Goal: Complete application form

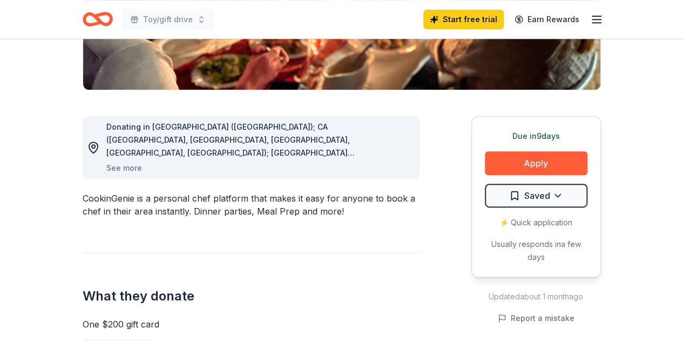
scroll to position [236, 0]
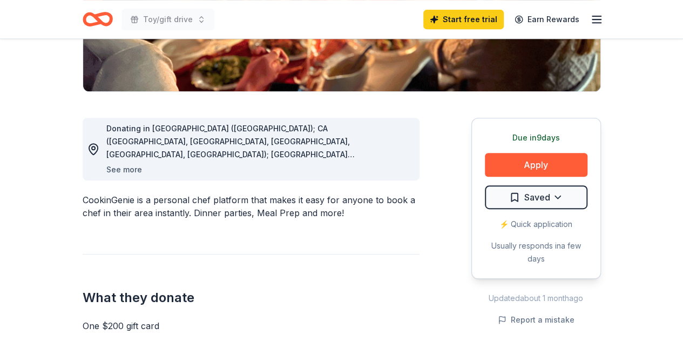
click at [118, 165] on button "See more" at bounding box center [124, 169] width 36 height 13
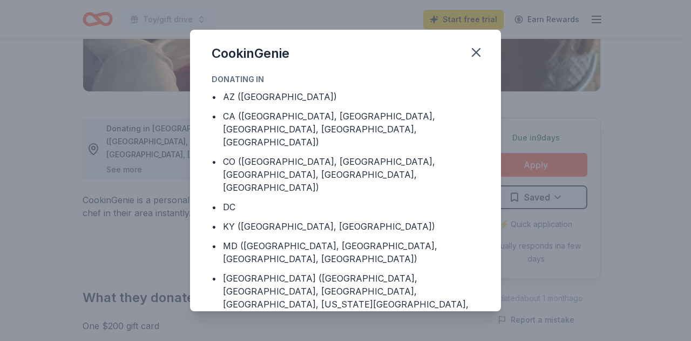
click at [571, 288] on div "CookinGenie Donating in • AZ ([GEOGRAPHIC_DATA]) • CA ([GEOGRAPHIC_DATA], [GEOG…" at bounding box center [345, 170] width 691 height 341
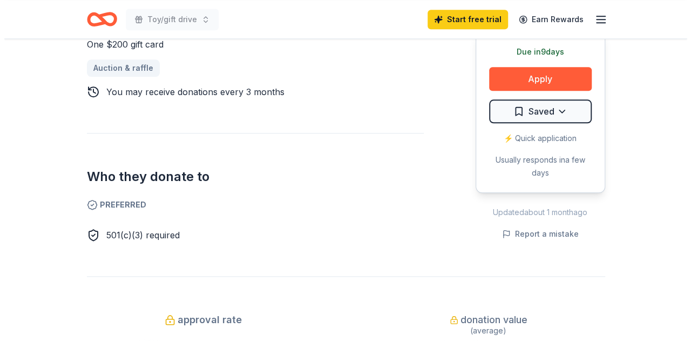
scroll to position [524, 0]
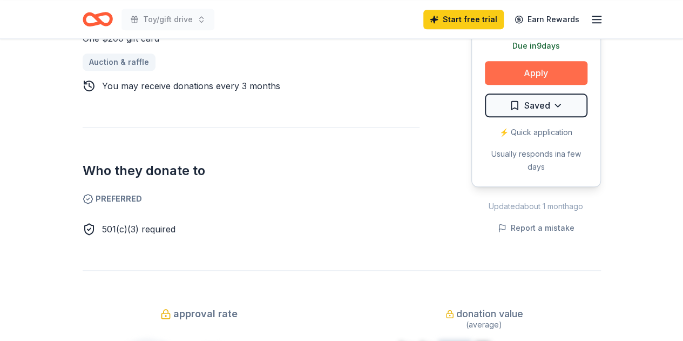
click at [519, 70] on button "Apply" at bounding box center [536, 73] width 103 height 24
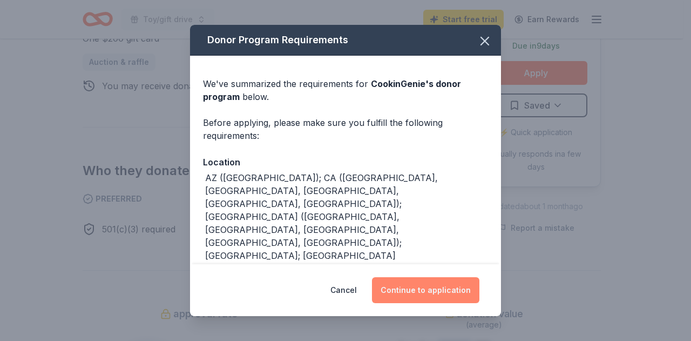
click at [435, 287] on button "Continue to application" at bounding box center [425, 290] width 107 height 26
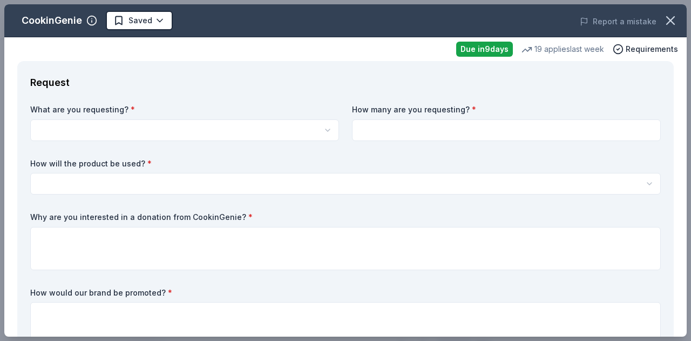
scroll to position [0, 0]
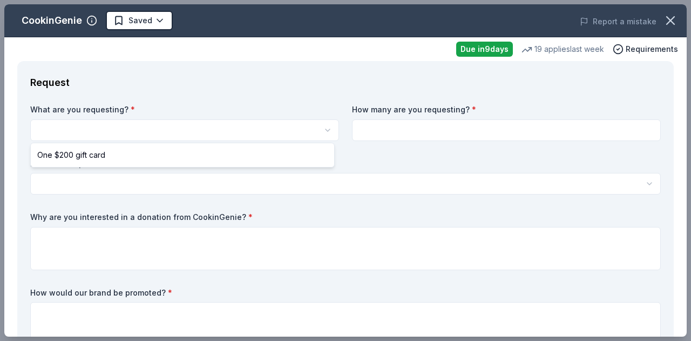
click at [158, 128] on html "Toy/gift drive Saved Apply Due [DATE] Share CookinGenie 4.9 • 8 reviews 19 appl…" at bounding box center [345, 170] width 691 height 341
select select "One $200 gift card"
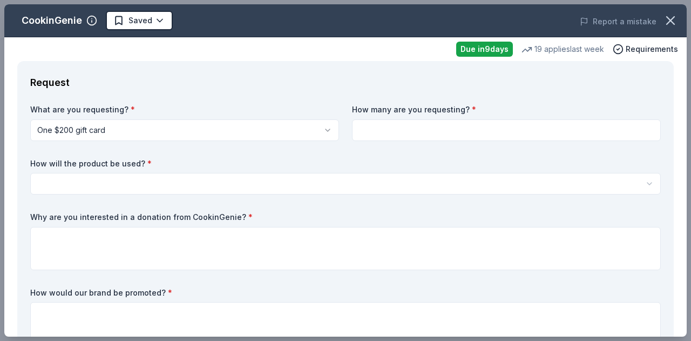
click at [379, 135] on input at bounding box center [506, 130] width 309 height 22
type input "2"
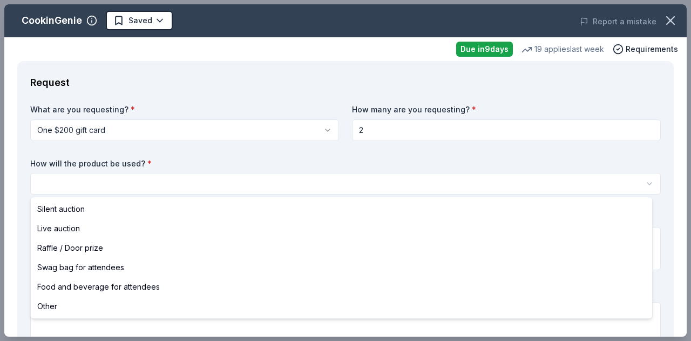
click at [170, 191] on html "Toy/gift drive Saved Apply Due [DATE] Share CookinGenie 4.9 • 8 reviews 19 appl…" at bounding box center [345, 170] width 691 height 341
select select "foodAndBeverage"
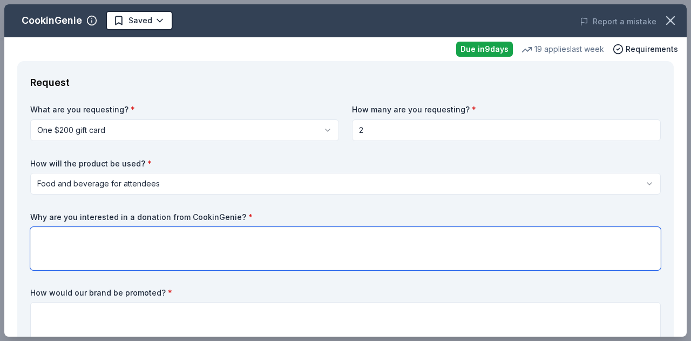
click at [78, 238] on textarea at bounding box center [345, 248] width 630 height 43
type textarea "w"
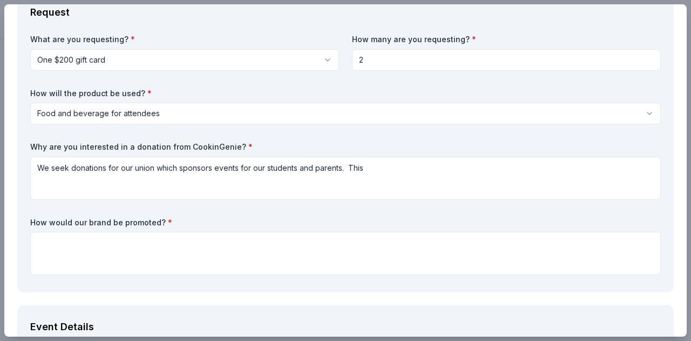
scroll to position [49, 0]
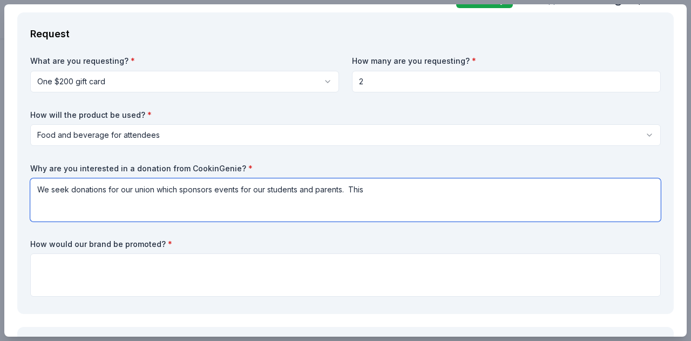
click at [375, 194] on textarea "We seek donations for our union which sponsors events for our students and pare…" at bounding box center [345, 199] width 630 height 43
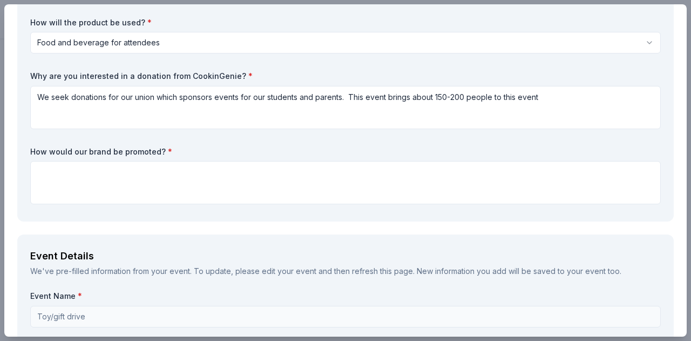
scroll to position [139, 0]
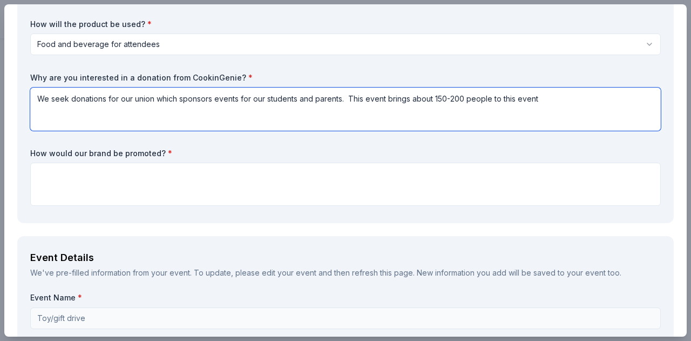
click at [548, 109] on textarea "We seek donations for our union which sponsors events for our students and pare…" at bounding box center [345, 108] width 630 height 43
type textarea "We seek donations for our union which sponsors events for our students and pare…"
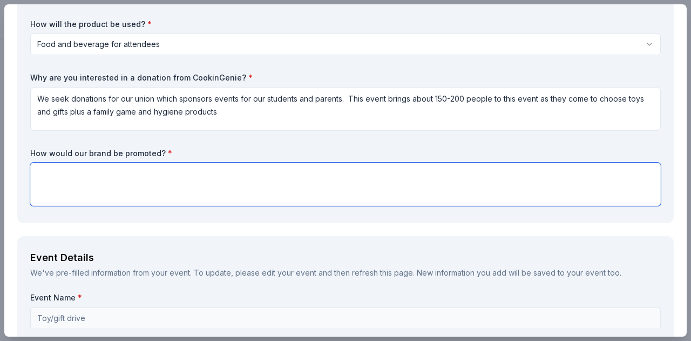
click at [141, 179] on textarea at bounding box center [345, 183] width 630 height 43
type textarea "Wel have a sponsor sheet in which you would be listed"
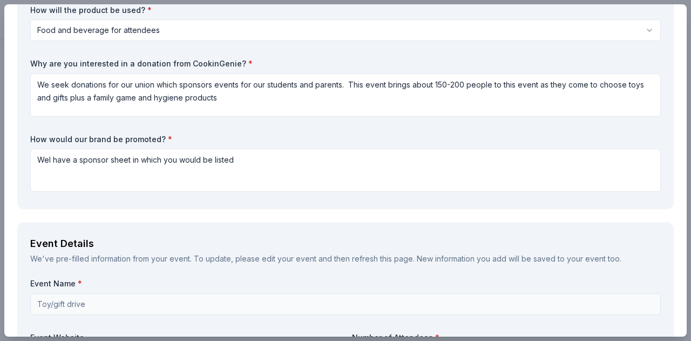
scroll to position [170, 0]
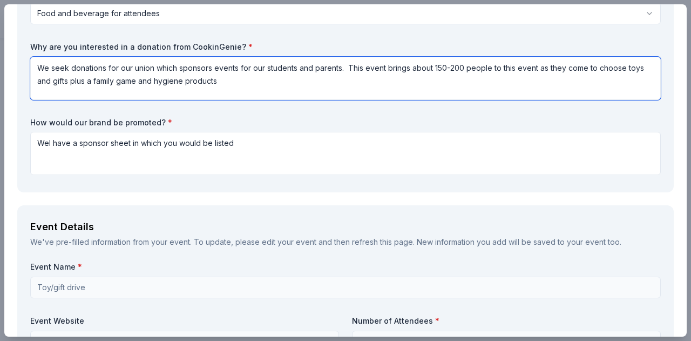
click at [237, 80] on textarea "We seek donations for our union which sponsors events for our students and pare…" at bounding box center [345, 78] width 630 height 43
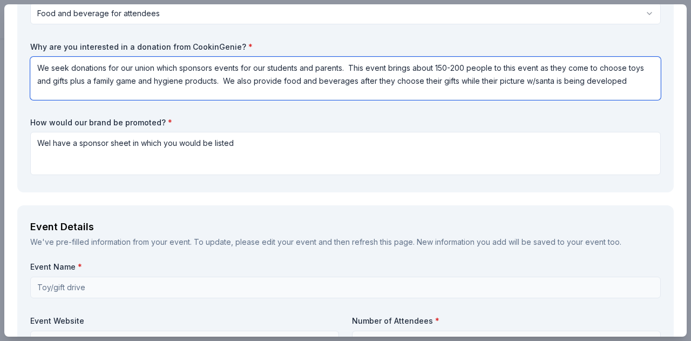
type textarea "We seek donations for our union which sponsors events for our students and pare…"
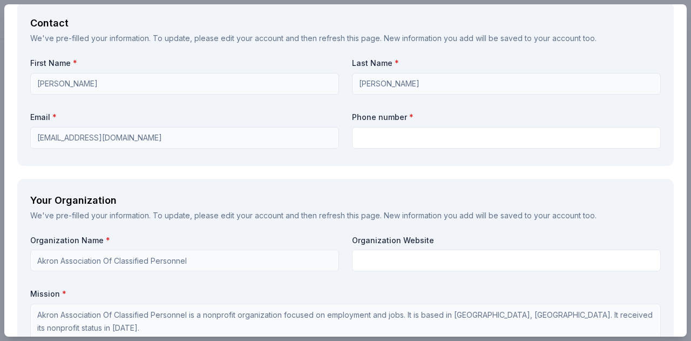
scroll to position [733, 0]
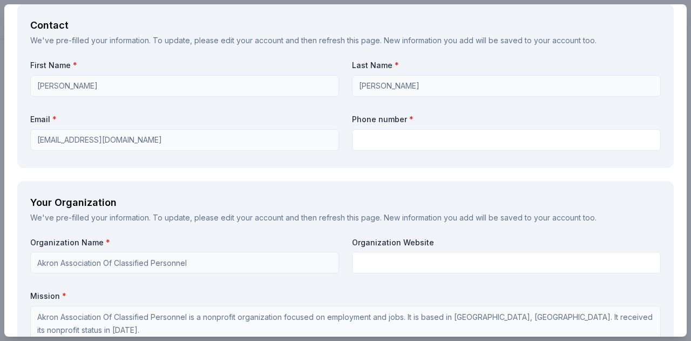
click at [400, 119] on label "Phone number *" at bounding box center [506, 119] width 309 height 11
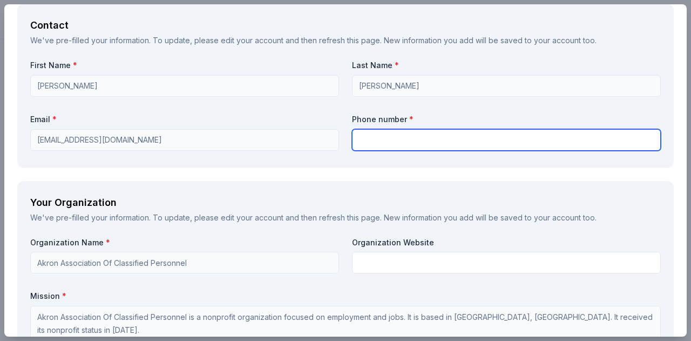
click at [396, 145] on input "text" at bounding box center [506, 140] width 309 height 22
type input "3302098007"
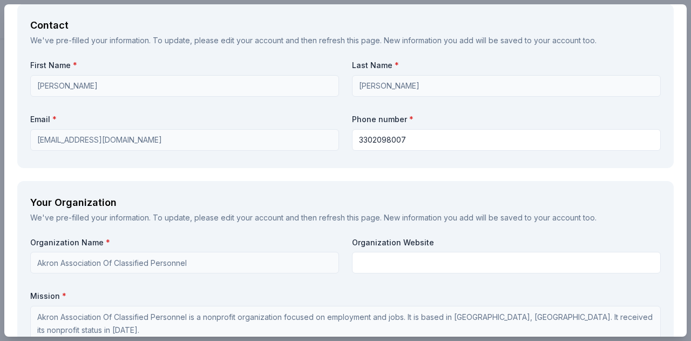
drag, startPoint x: 690, startPoint y: 220, endPoint x: 437, endPoint y: 52, distance: 303.0
click at [682, 244] on div "CookinGenie Saved Report a mistake Due [DATE] 19 applies last week Requirements…" at bounding box center [345, 170] width 691 height 341
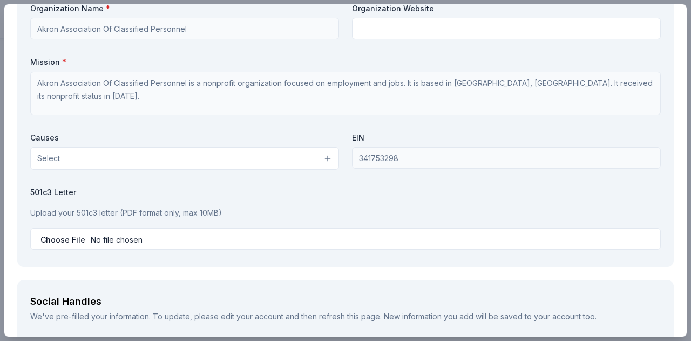
scroll to position [963, 0]
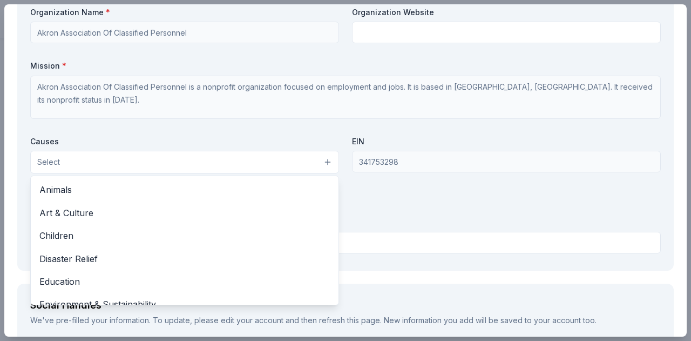
click at [150, 155] on button "Select" at bounding box center [184, 162] width 309 height 23
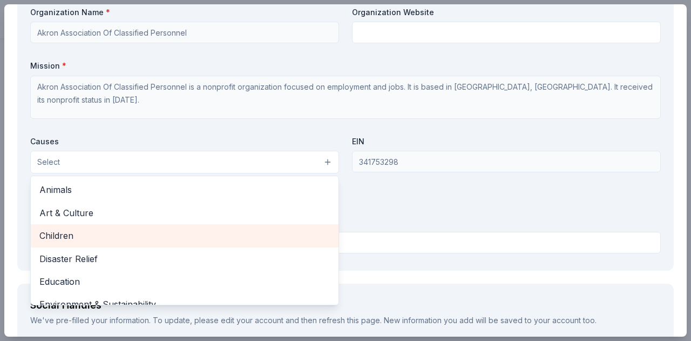
click at [221, 236] on span "Children" at bounding box center [184, 235] width 290 height 14
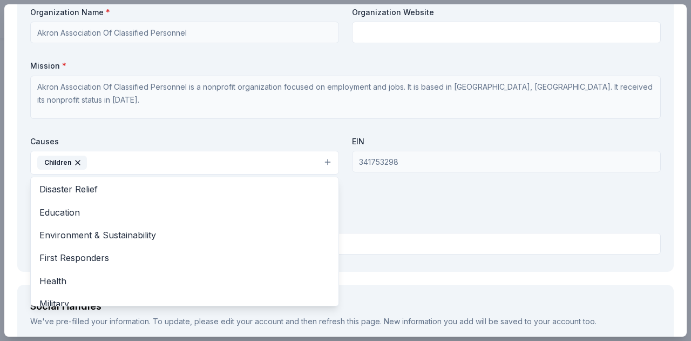
scroll to position [49, 0]
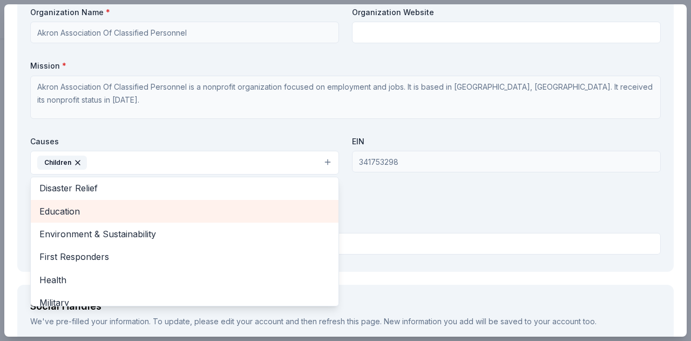
click at [276, 212] on span "Education" at bounding box center [184, 211] width 290 height 14
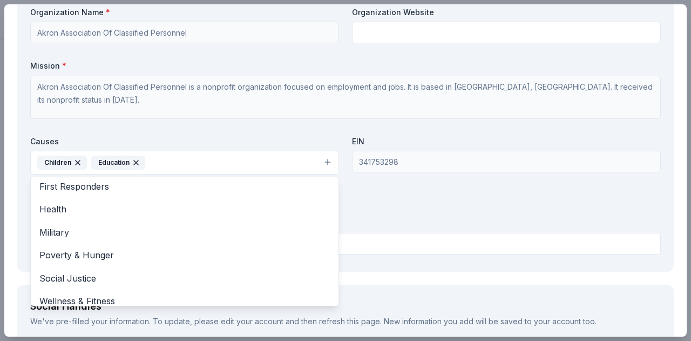
scroll to position [104, 0]
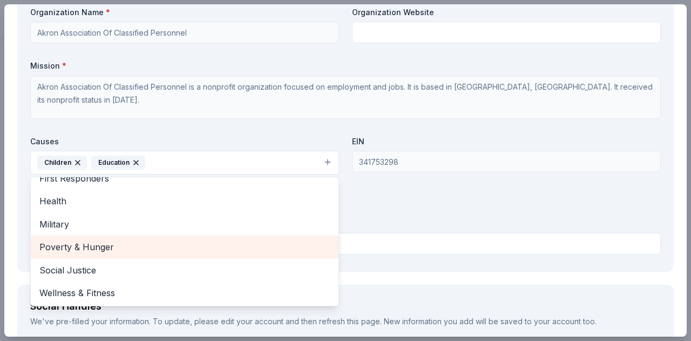
click at [207, 250] on span "Poverty & Hunger" at bounding box center [184, 247] width 290 height 14
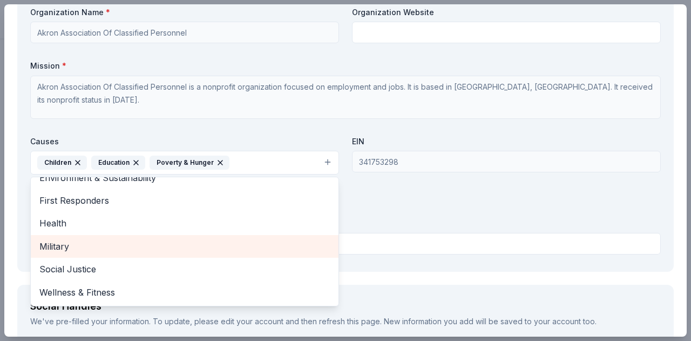
scroll to position [81, 0]
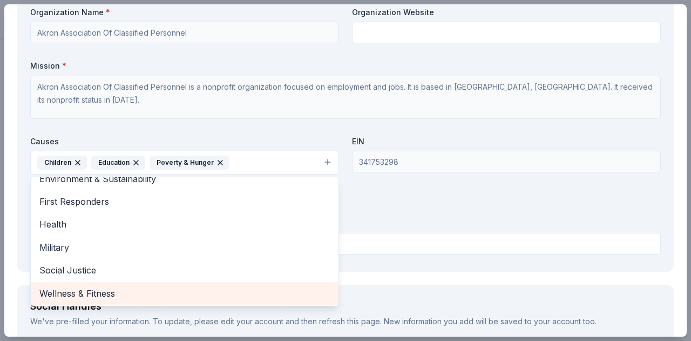
click at [113, 287] on span "Wellness & Fitness" at bounding box center [184, 293] width 290 height 14
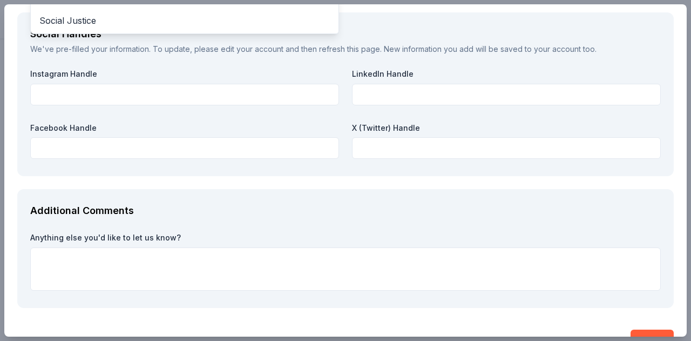
scroll to position [1239, 0]
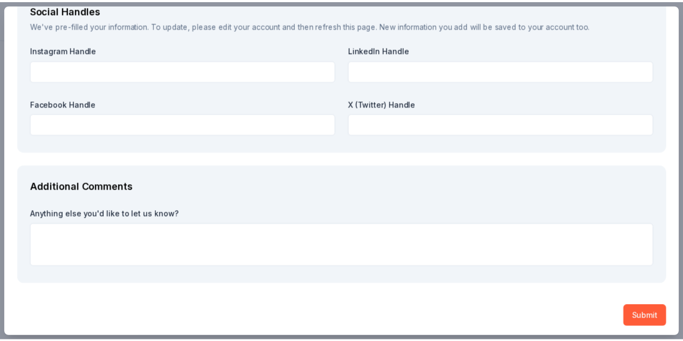
scroll to position [1260, 0]
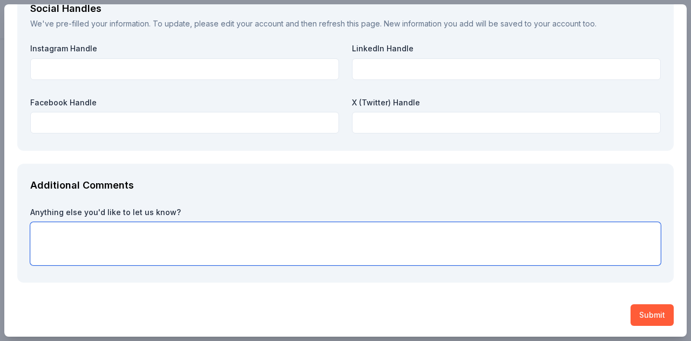
click at [72, 228] on textarea at bounding box center [345, 243] width 630 height 43
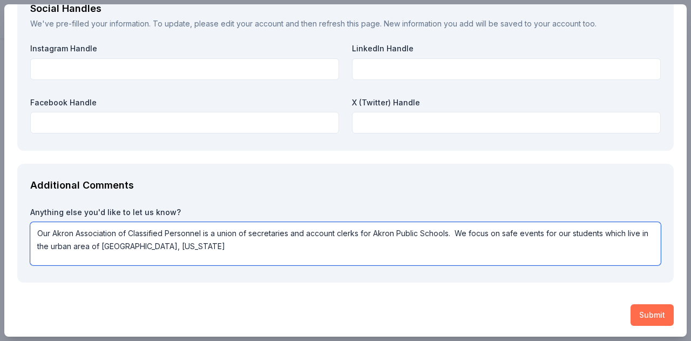
type textarea "Our Akron Association of Classified Personnel is a union of secretaries and acc…"
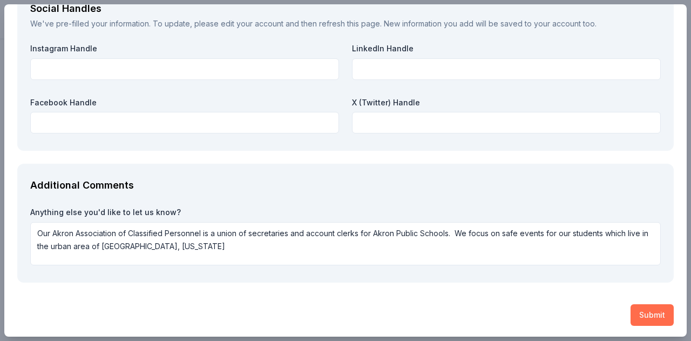
click at [639, 306] on button "Submit" at bounding box center [651, 315] width 43 height 22
